Goal: Find specific page/section: Find specific page/section

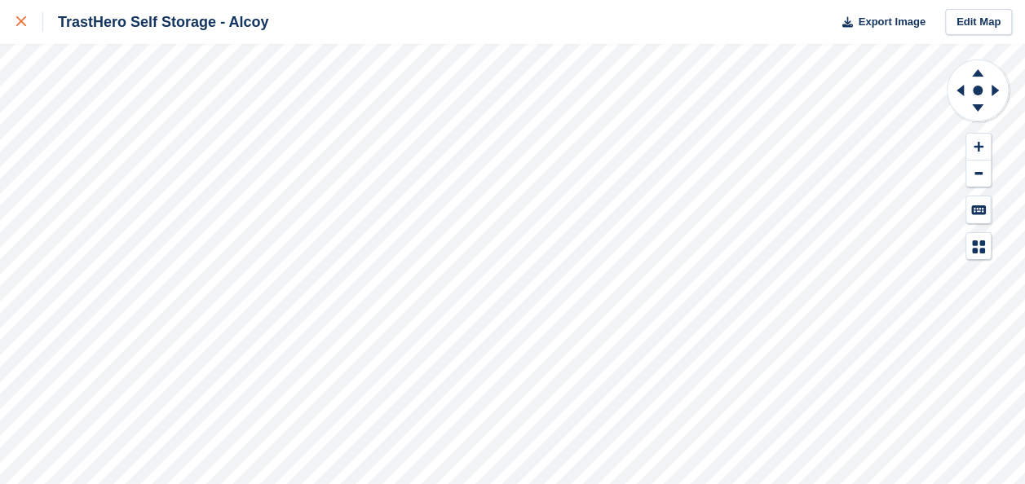
click at [23, 17] on icon at bounding box center [21, 21] width 10 height 10
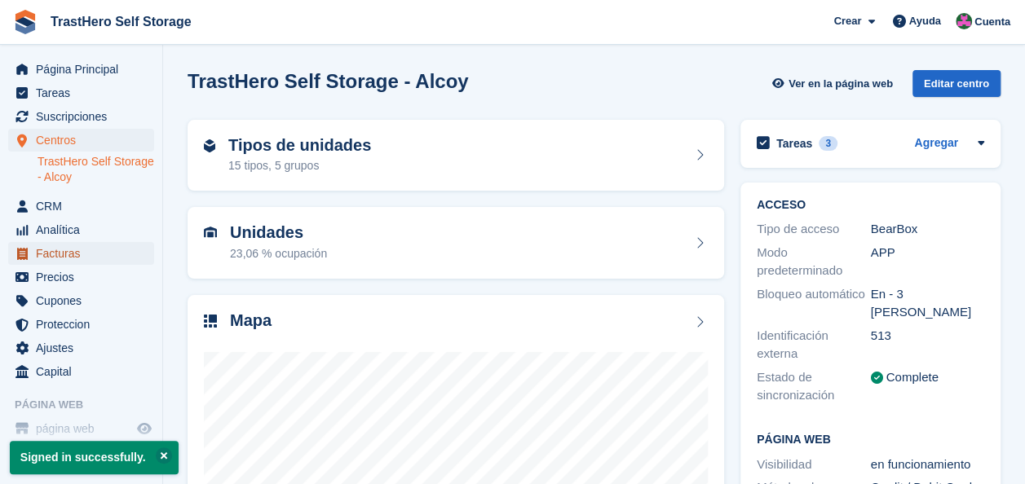
click at [113, 253] on span "Facturas" at bounding box center [85, 253] width 98 height 23
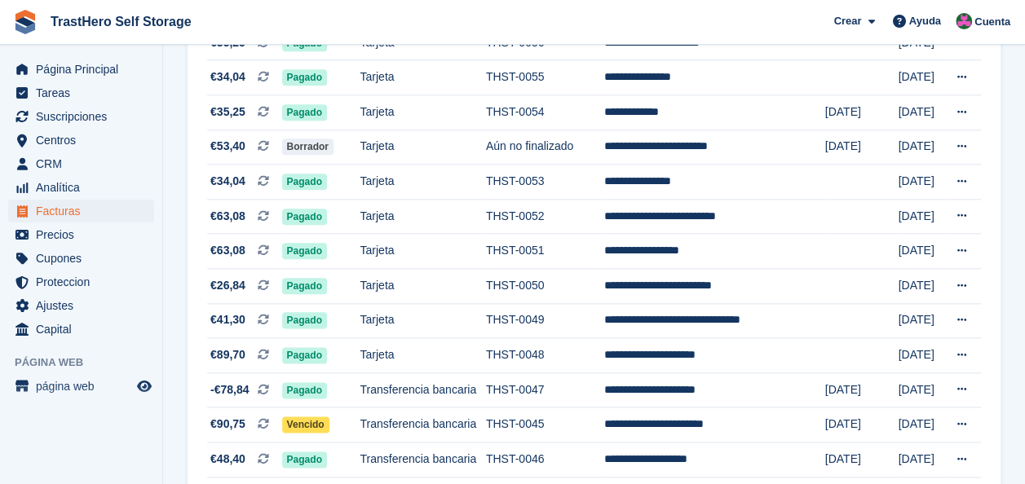
scroll to position [856, 0]
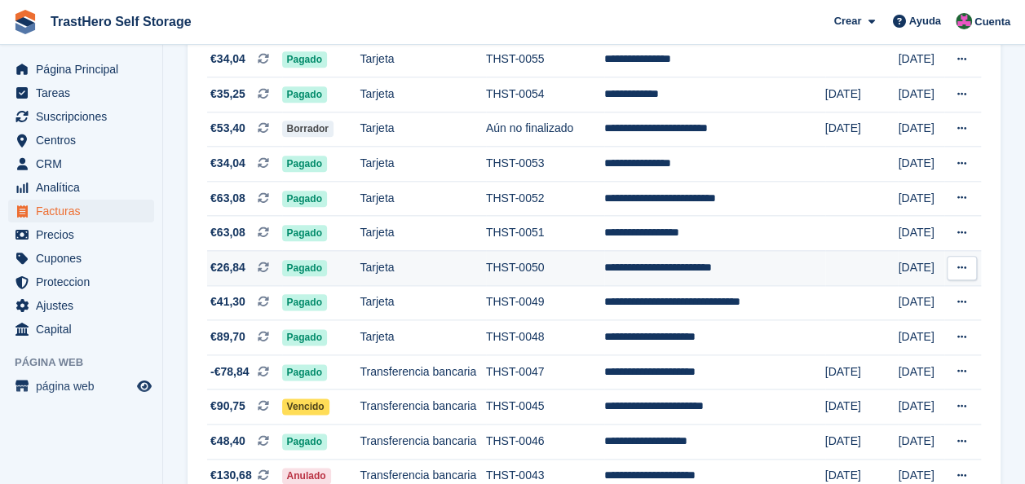
click at [648, 279] on td "**********" at bounding box center [714, 267] width 221 height 35
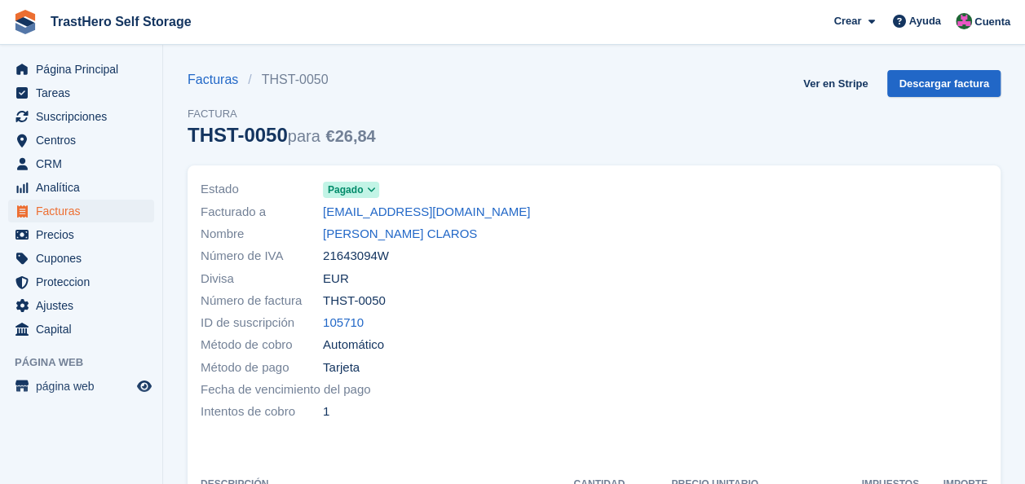
click at [1019, 99] on section "Facturas THST-0050 Factura THST-0050 para €26,84 Ver en Stripe Descargar factur…" at bounding box center [594, 491] width 862 height 983
click at [62, 63] on span "Página Principal" at bounding box center [85, 69] width 98 height 23
